Goal: Check status

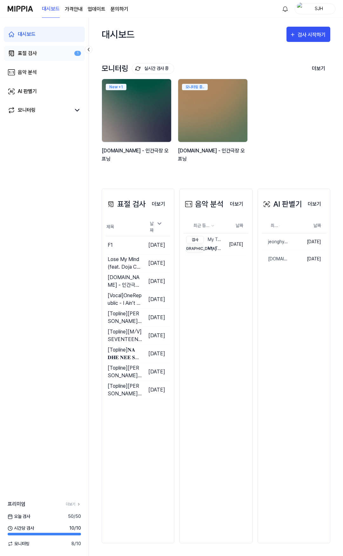
click at [47, 56] on link "표절 검사 1" at bounding box center [44, 53] width 81 height 15
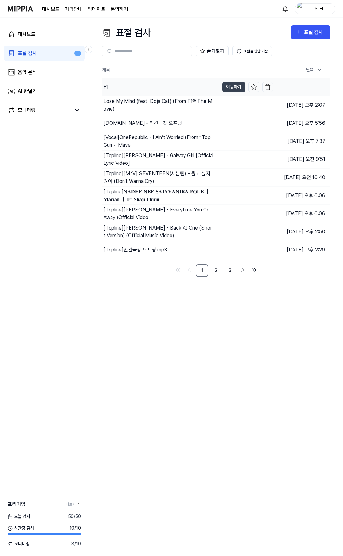
click at [131, 87] on div "F1" at bounding box center [160, 87] width 117 height 18
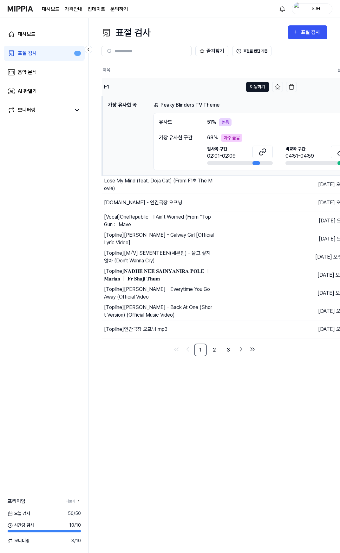
click at [254, 85] on button "이동하기" at bounding box center [257, 87] width 23 height 10
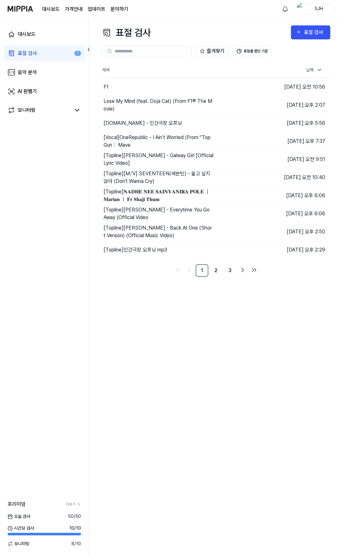
click at [150, 453] on div "표절 검사 표절 검사 표절 검사 음악 분석 AI 판별기 즐겨찾기 표절률 판단 기준 제목 날짜 F1 이동하기 2025.08.13 오전 10:56…" at bounding box center [216, 287] width 254 height 538
click at [43, 38] on link "대시보드" at bounding box center [44, 34] width 81 height 15
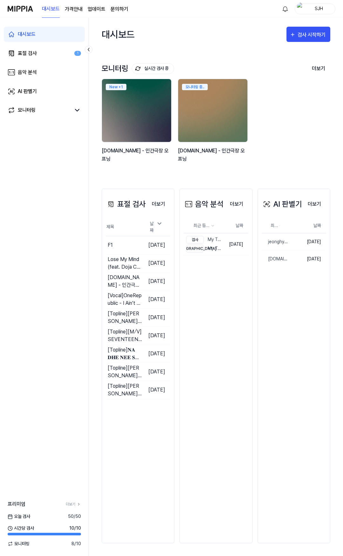
click at [148, 179] on div "표절 검사 더보기 표절 검사 제목 날짜 F1 이동하기 2025.08.13. Lose My Mind (feat. Doja Cat) (From F…" at bounding box center [216, 366] width 229 height 380
click at [54, 53] on link "표절 검사 1" at bounding box center [44, 53] width 81 height 15
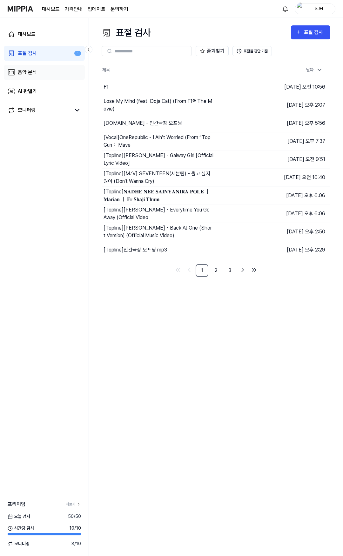
click at [53, 70] on link "음악 분석" at bounding box center [44, 72] width 81 height 15
